Goal: Submit feedback/report problem: Submit feedback/report problem

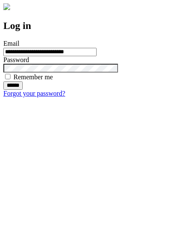
click at [23, 90] on input "******" at bounding box center [12, 85] width 19 height 8
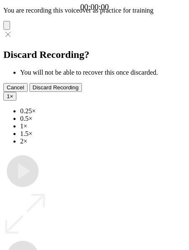
type input "**********"
